Goal: Task Accomplishment & Management: Use online tool/utility

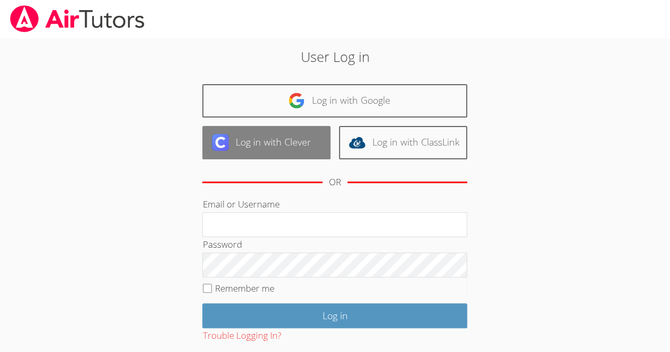
click at [234, 157] on link "Log in with Clever" at bounding box center [266, 142] width 128 height 33
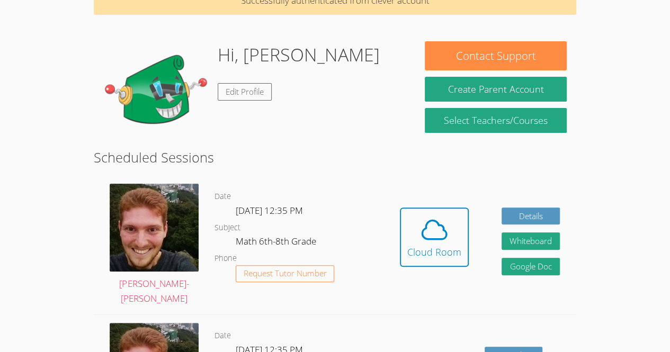
scroll to position [58, 0]
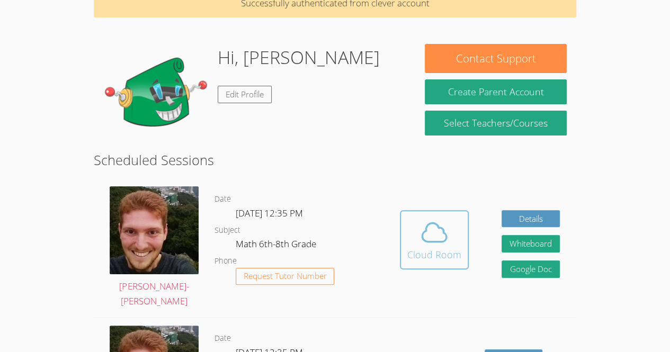
click at [431, 242] on icon at bounding box center [434, 233] width 24 height 19
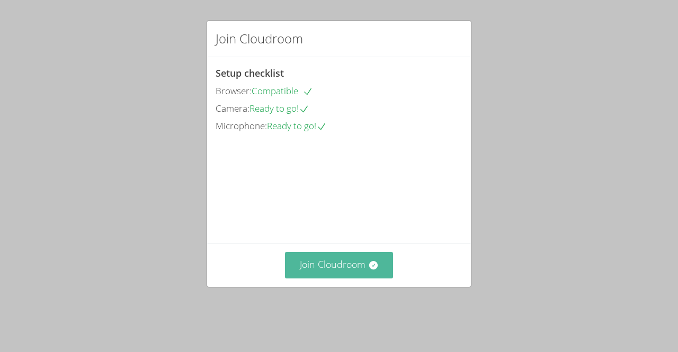
click at [333, 278] on button "Join Cloudroom" at bounding box center [339, 265] width 109 height 26
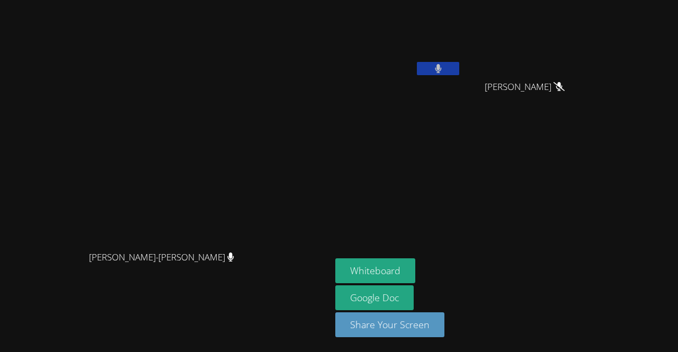
click at [459, 65] on button at bounding box center [438, 68] width 42 height 13
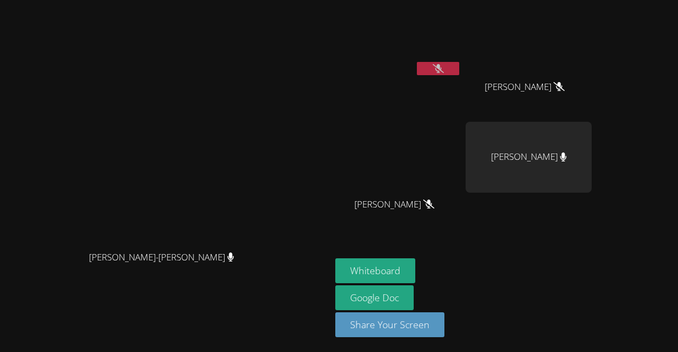
click at [444, 64] on icon at bounding box center [438, 68] width 11 height 9
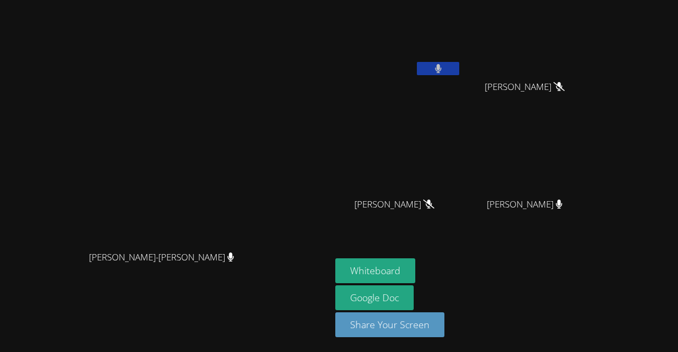
click at [459, 68] on button at bounding box center [438, 68] width 42 height 13
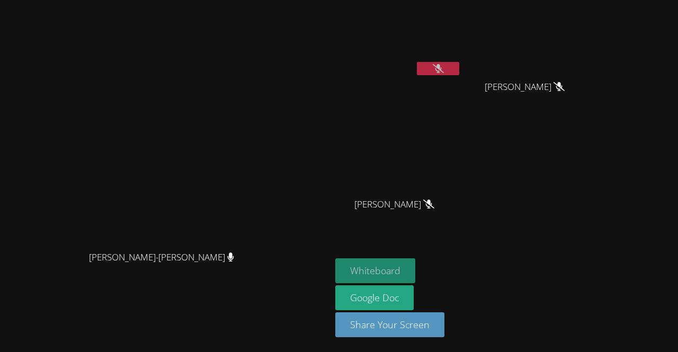
click at [415, 273] on button "Whiteboard" at bounding box center [375, 271] width 80 height 25
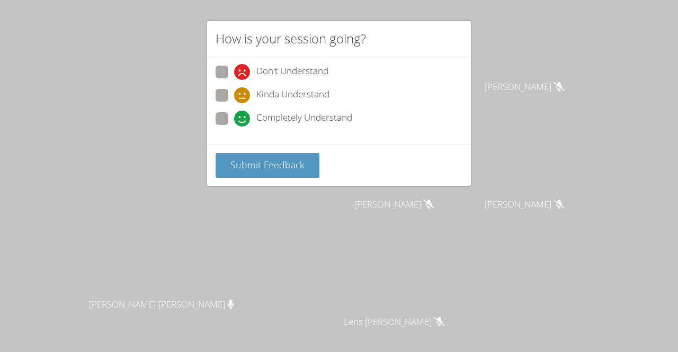
click at [312, 91] on span "Kinda Understand" at bounding box center [292, 95] width 73 height 16
click at [243, 91] on input "Kinda Understand" at bounding box center [238, 93] width 9 height 9
radio input "true"
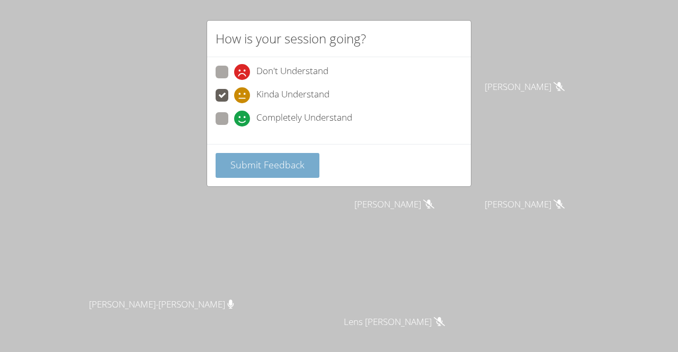
click at [283, 161] on span "Submit Feedback" at bounding box center [267, 164] width 74 height 13
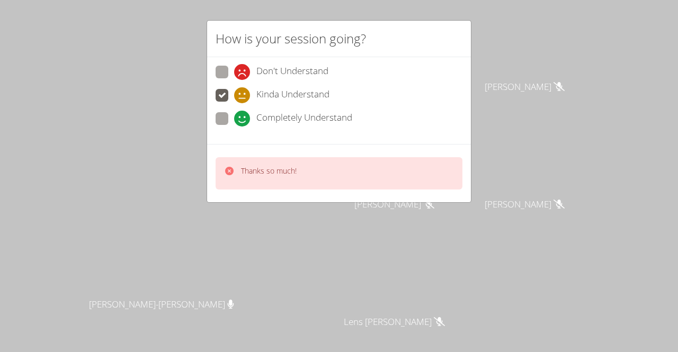
click at [394, 177] on div "Thanks so much!" at bounding box center [339, 173] width 247 height 32
